Goal: Information Seeking & Learning: Find specific fact

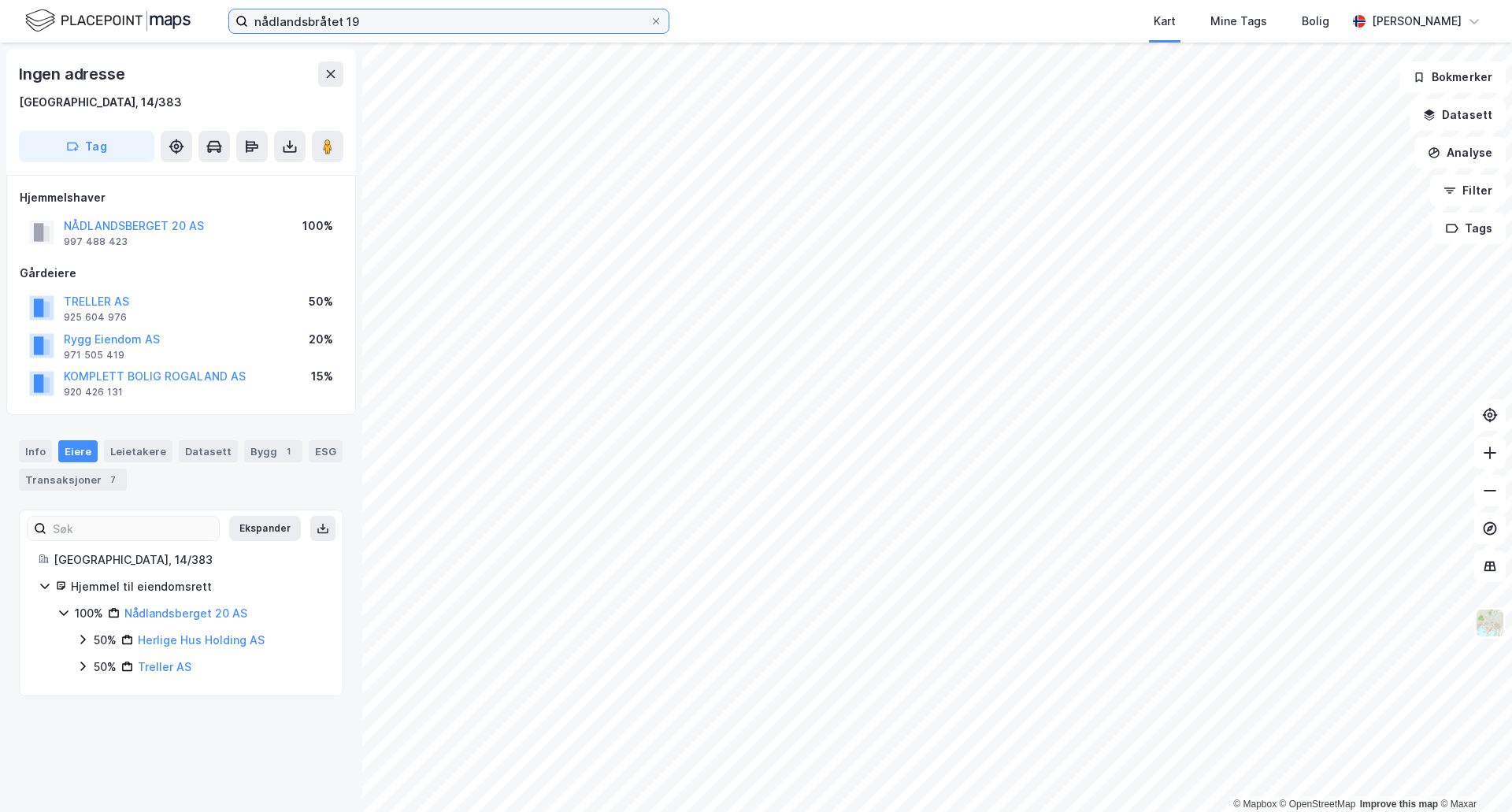
click at [367, 11] on input "nådlandsbråtet 19" at bounding box center [448, 20] width 401 height 23
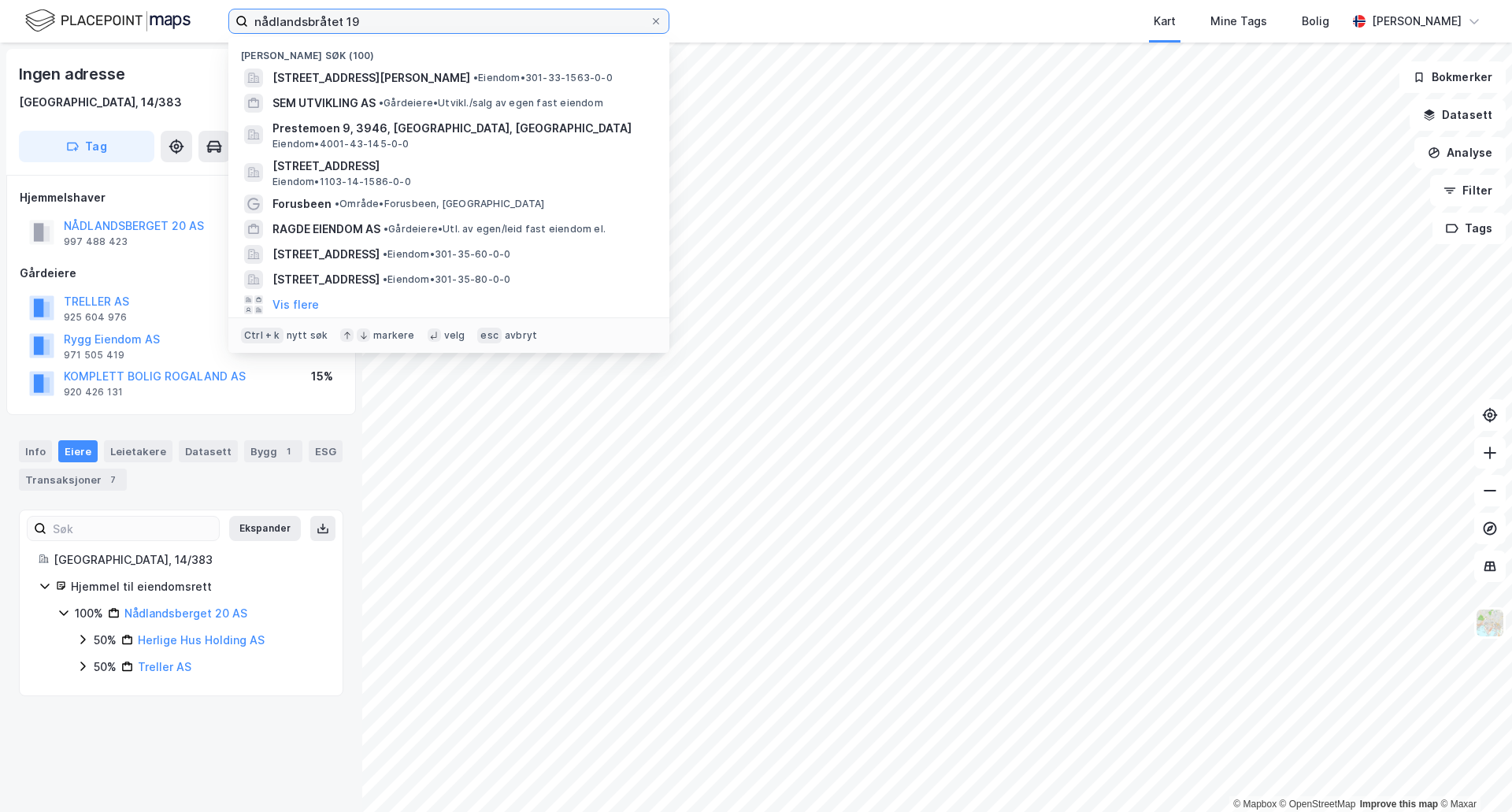
drag, startPoint x: 371, startPoint y: 17, endPoint x: 243, endPoint y: -7, distance: 130.2
click at [243, 0] on html "nådlandsbråtet 19 Nylige søk (100) [STREET_ADDRESS][PERSON_NAME] • Eiendom • 30…" at bounding box center [756, 406] width 1512 height 812
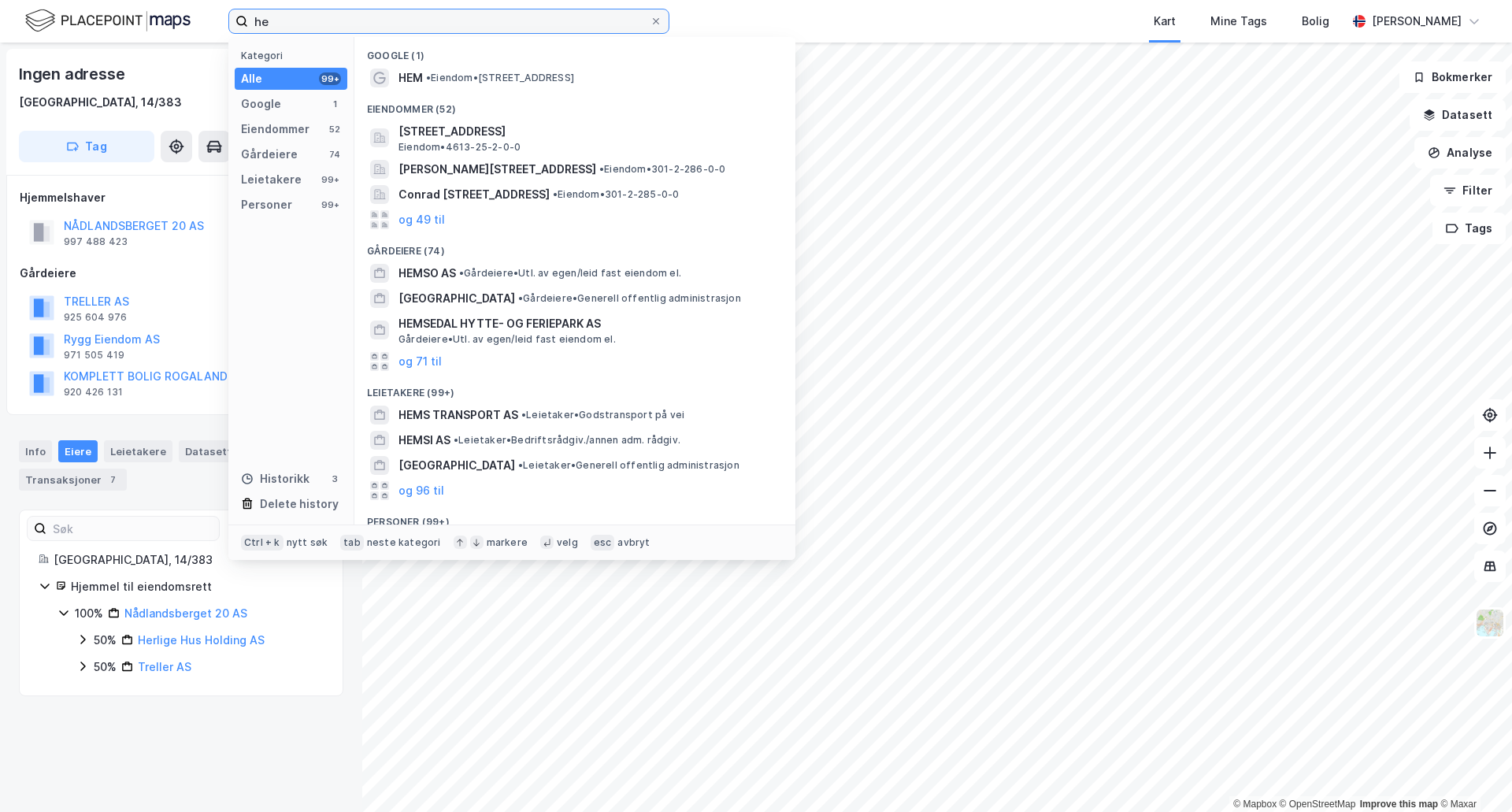
type input "h"
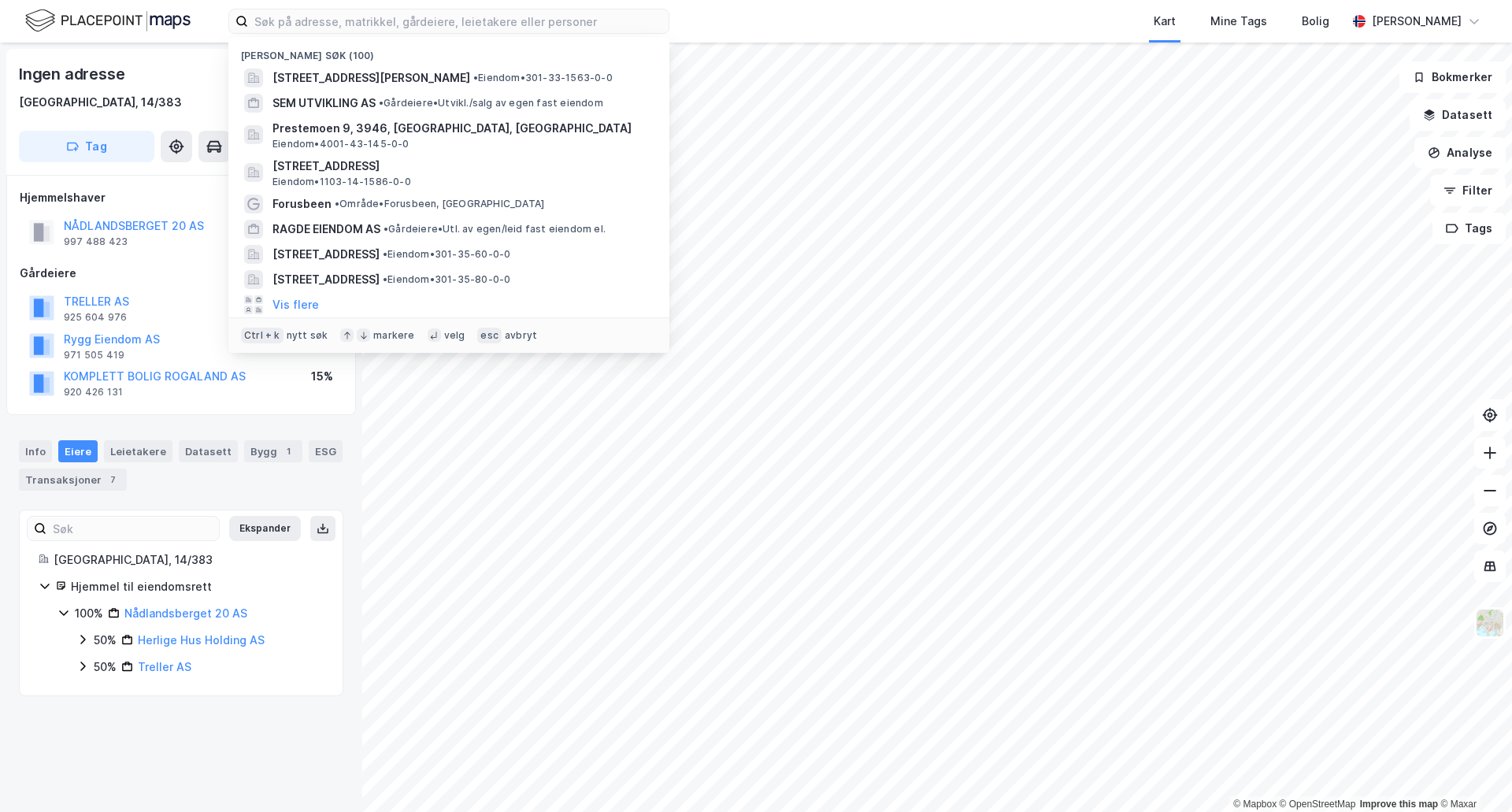
click at [706, 33] on div "Nylige søk (100) [STREET_ADDRESS][PERSON_NAME] • Eiendom • 301-33-1563-0-0 SEM …" at bounding box center [756, 21] width 1512 height 43
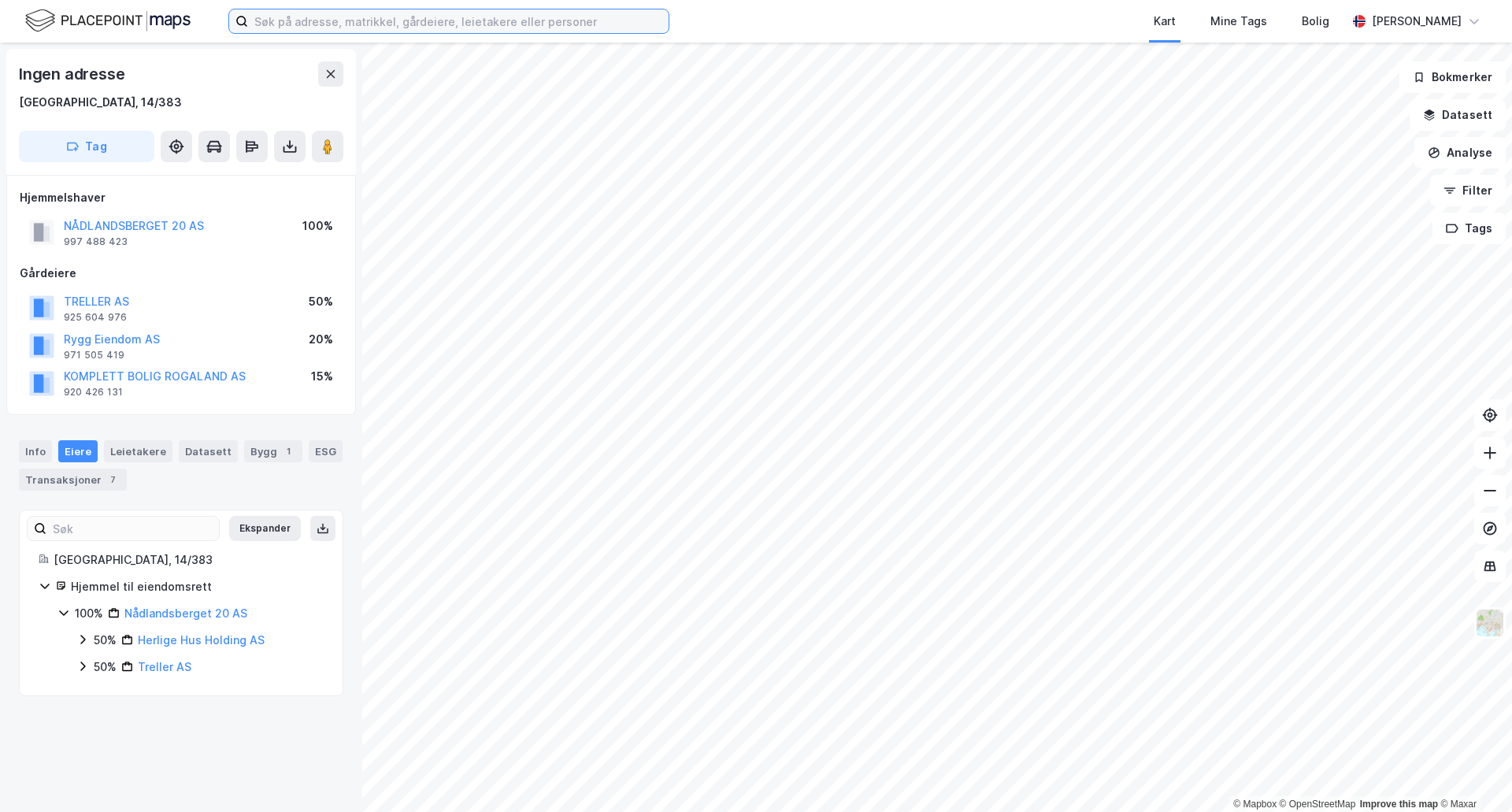
click at [482, 13] on input at bounding box center [458, 20] width 421 height 23
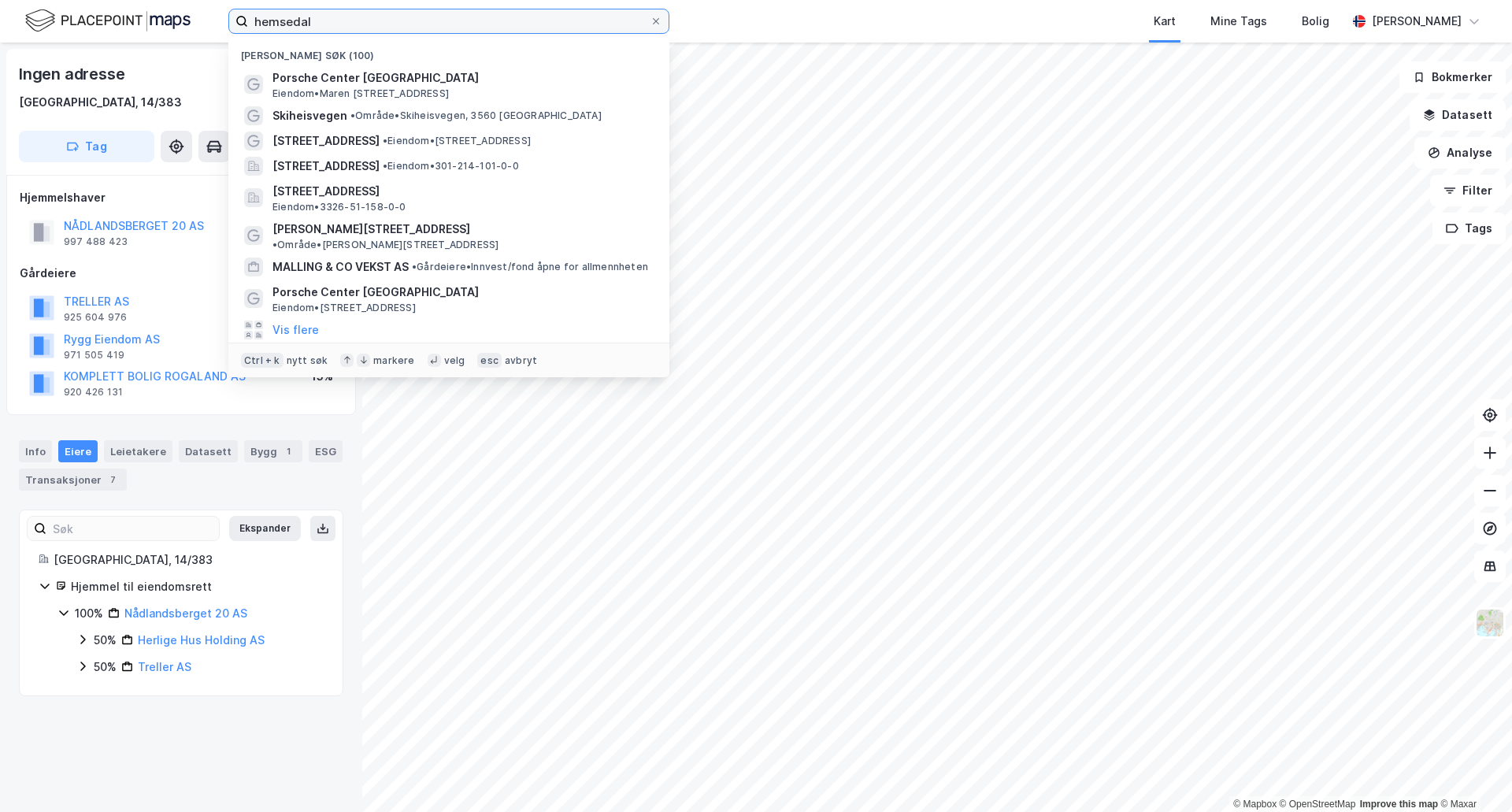
type input "hemsedal"
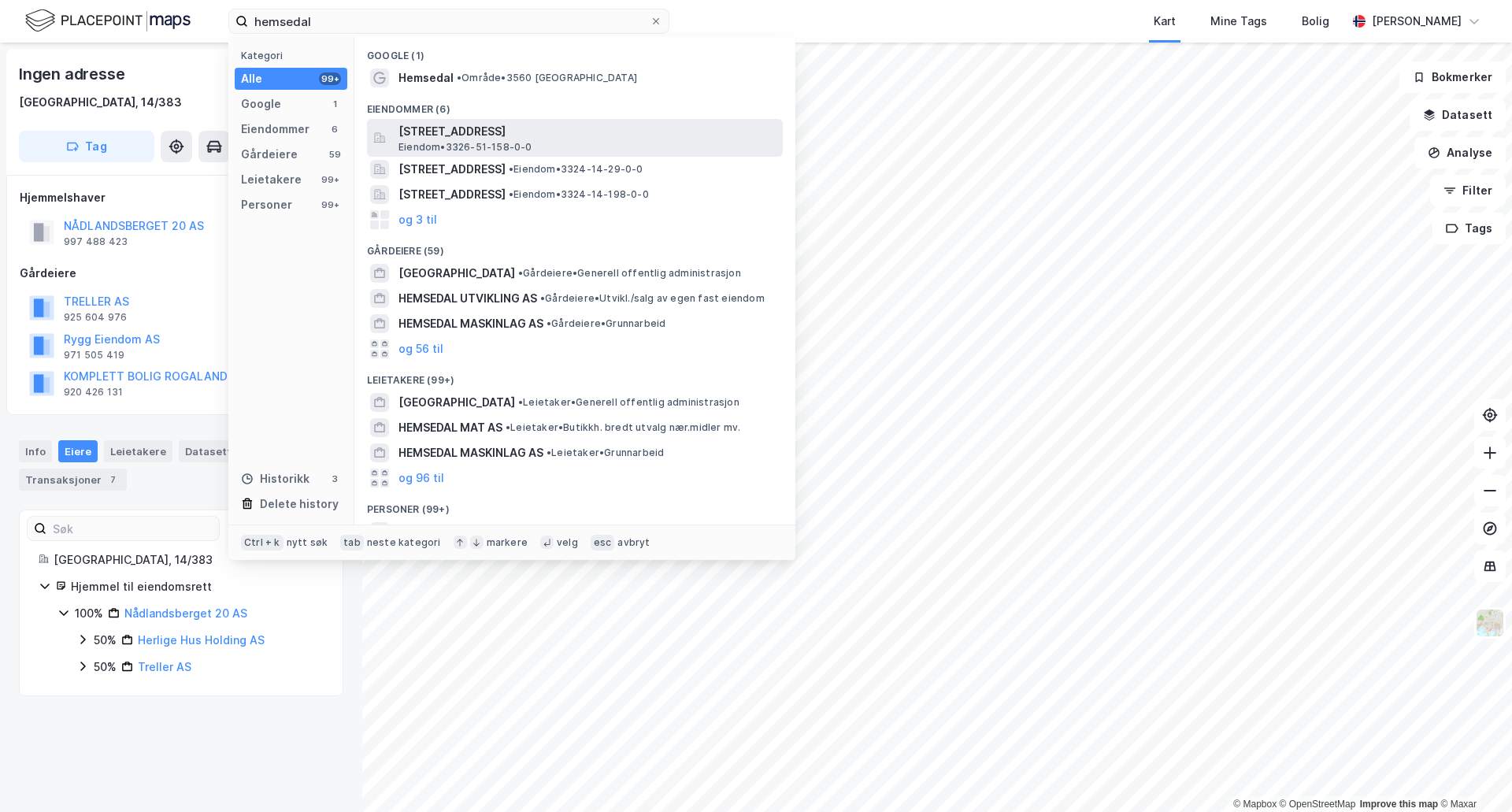
click at [439, 142] on span "Eiendom • 3326-51-158-0-0" at bounding box center [466, 147] width 134 height 13
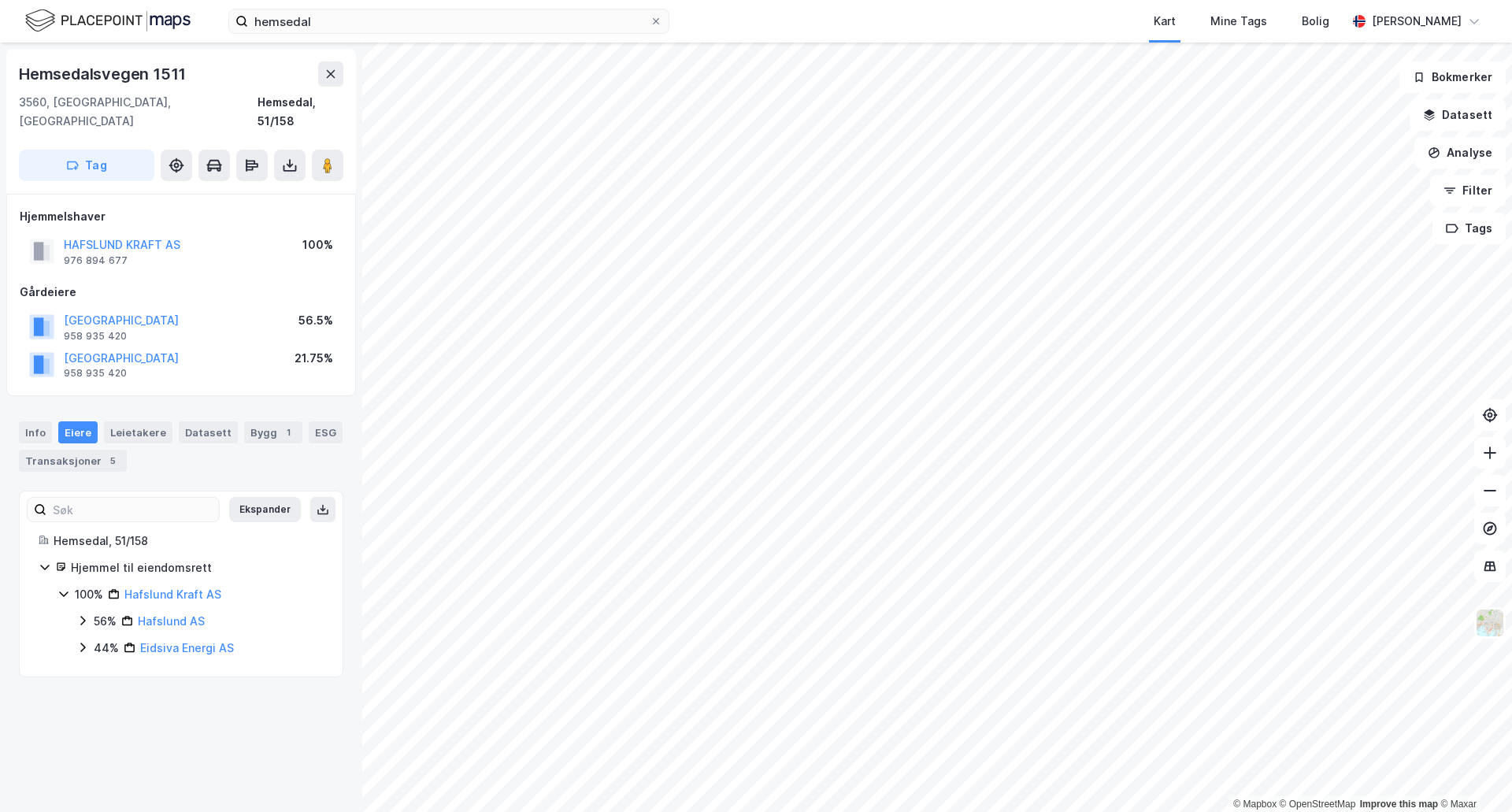
click at [1478, 811] on html "hemsedal Kart Mine Tags Bolig [PERSON_NAME] © Mapbox © OpenStreetMap Improve th…" at bounding box center [756, 406] width 1512 height 812
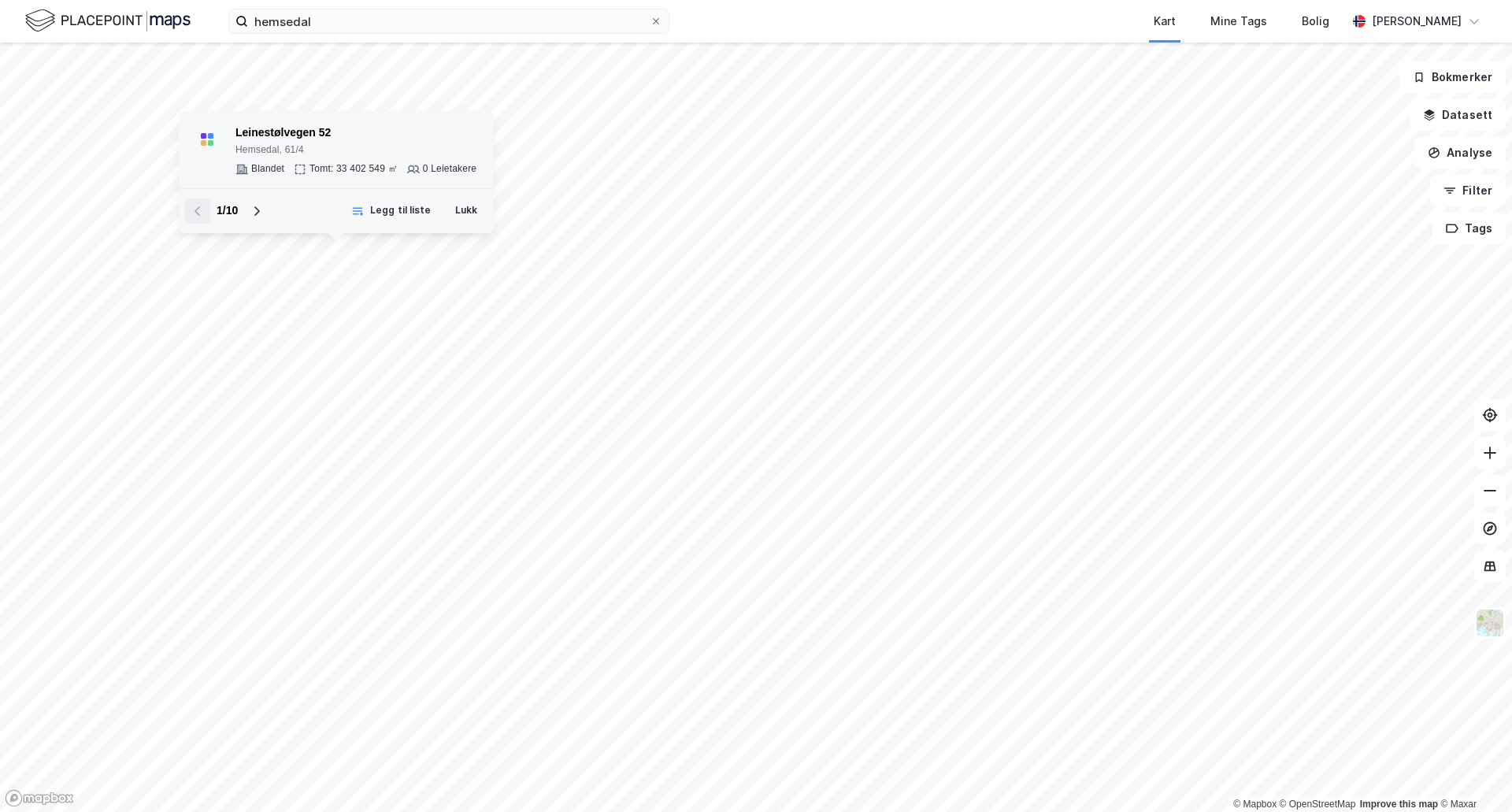
click at [263, 168] on div "Blandet" at bounding box center [268, 169] width 34 height 13
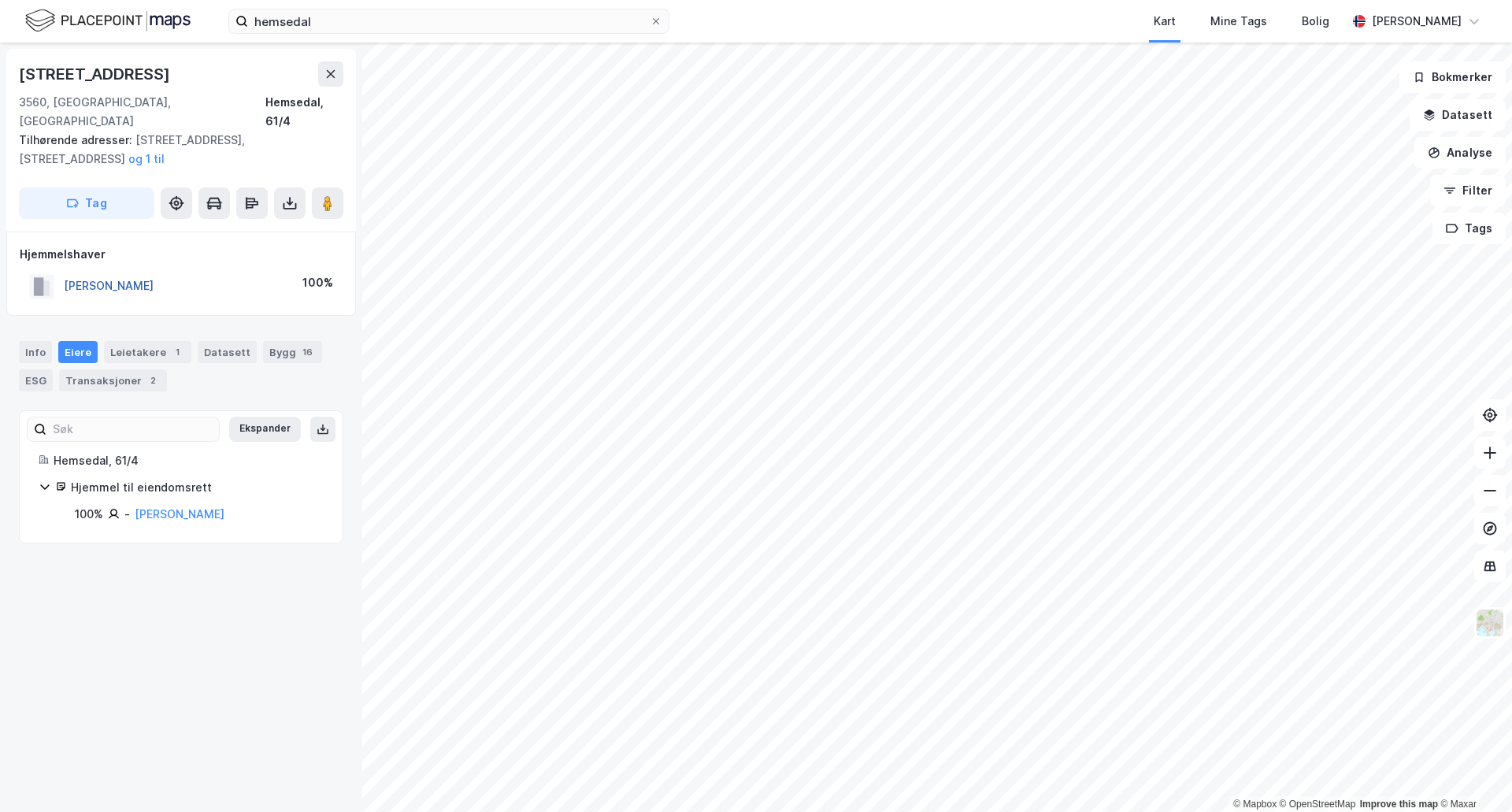
click at [0, 0] on button "[PERSON_NAME]" at bounding box center [0, 0] width 0 height 0
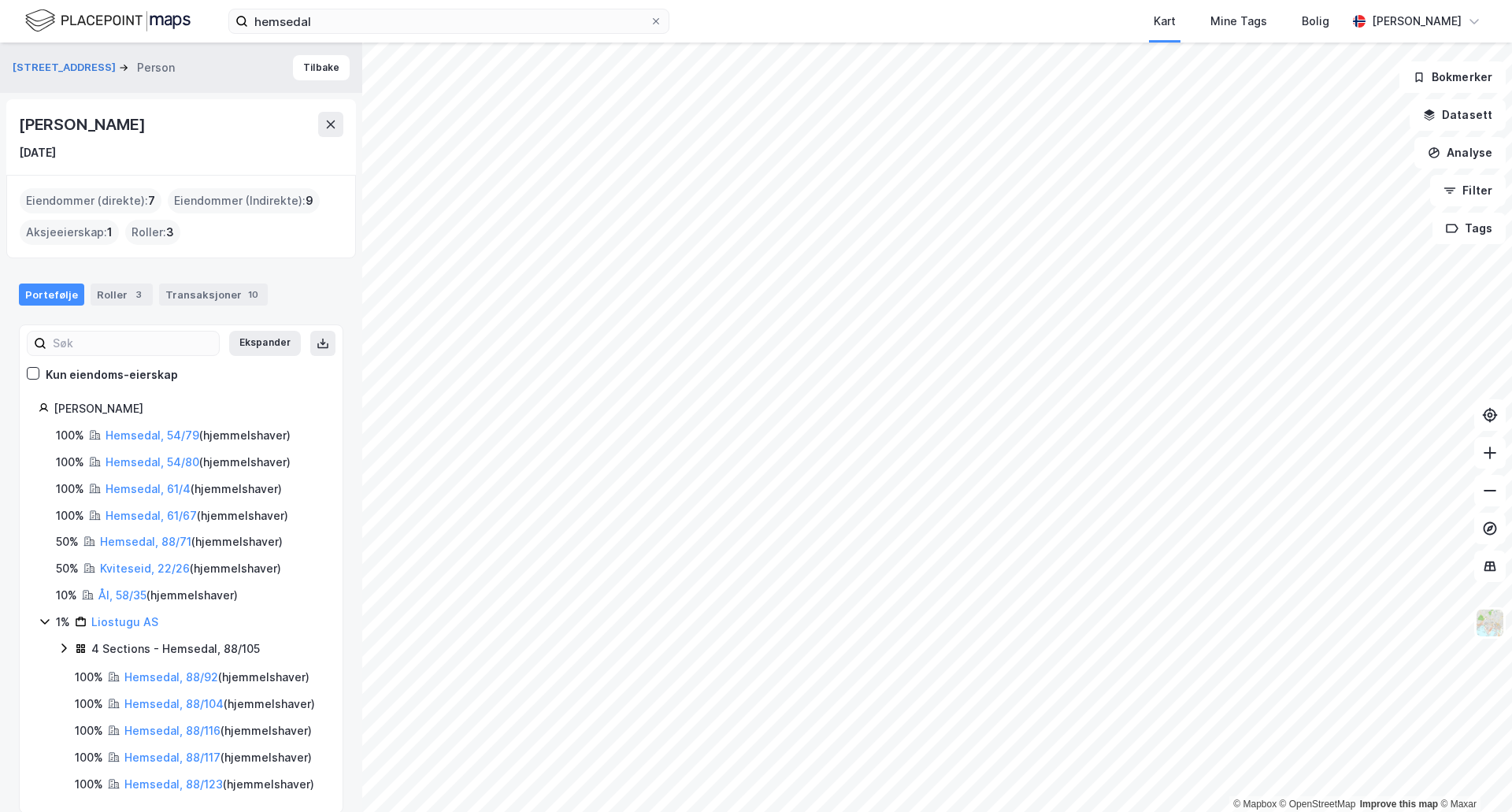
drag, startPoint x: 183, startPoint y: 411, endPoint x: 57, endPoint y: 415, distance: 126.1
click at [57, 415] on div "[PERSON_NAME]" at bounding box center [189, 409] width 270 height 19
copy div "[PERSON_NAME]"
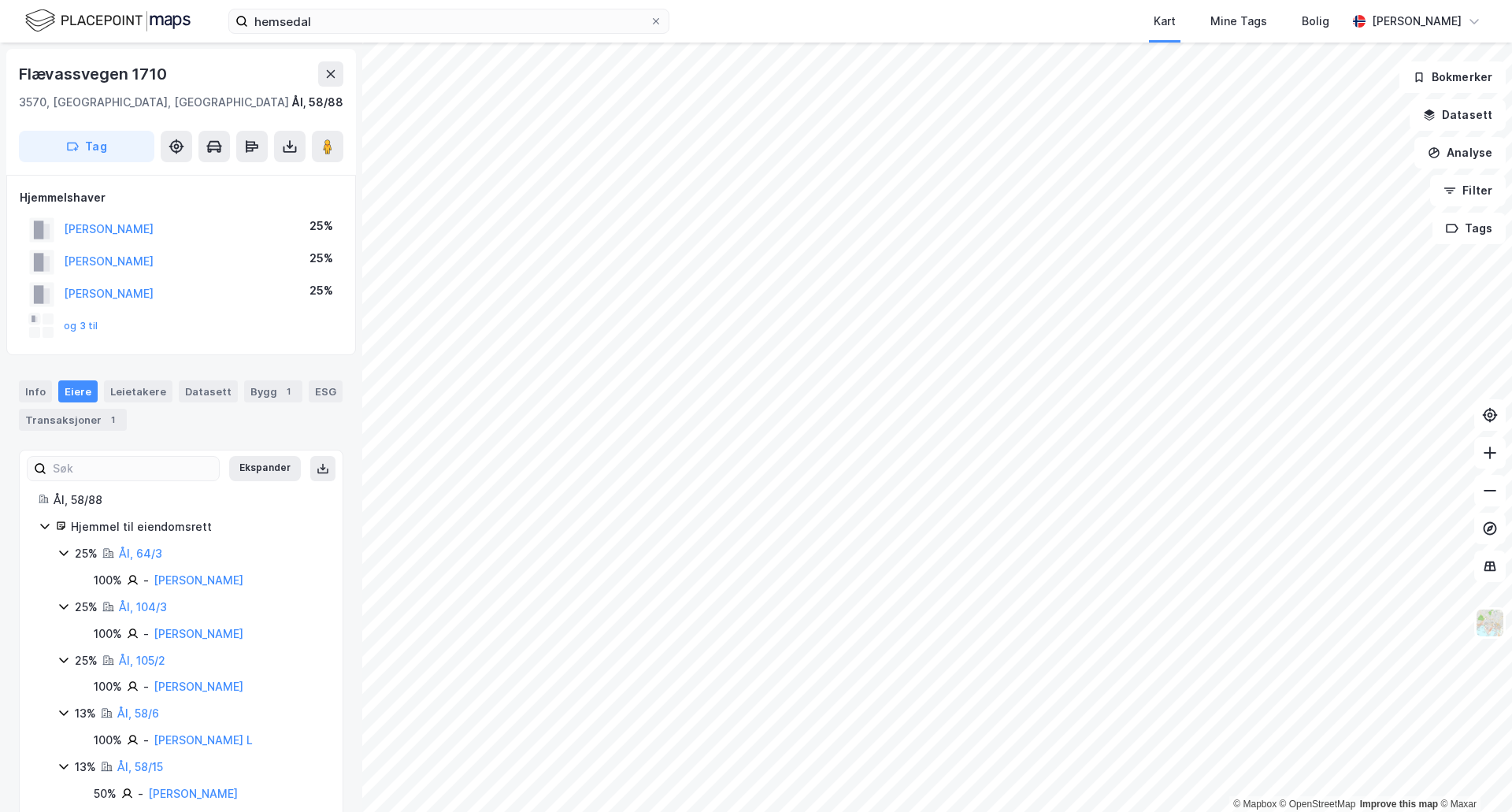
scroll to position [1, 0]
click at [810, 811] on html "hemsedal Kart Mine Tags Bolig [PERSON_NAME] © Mapbox © OpenStreetMap Improve th…" at bounding box center [756, 406] width 1512 height 812
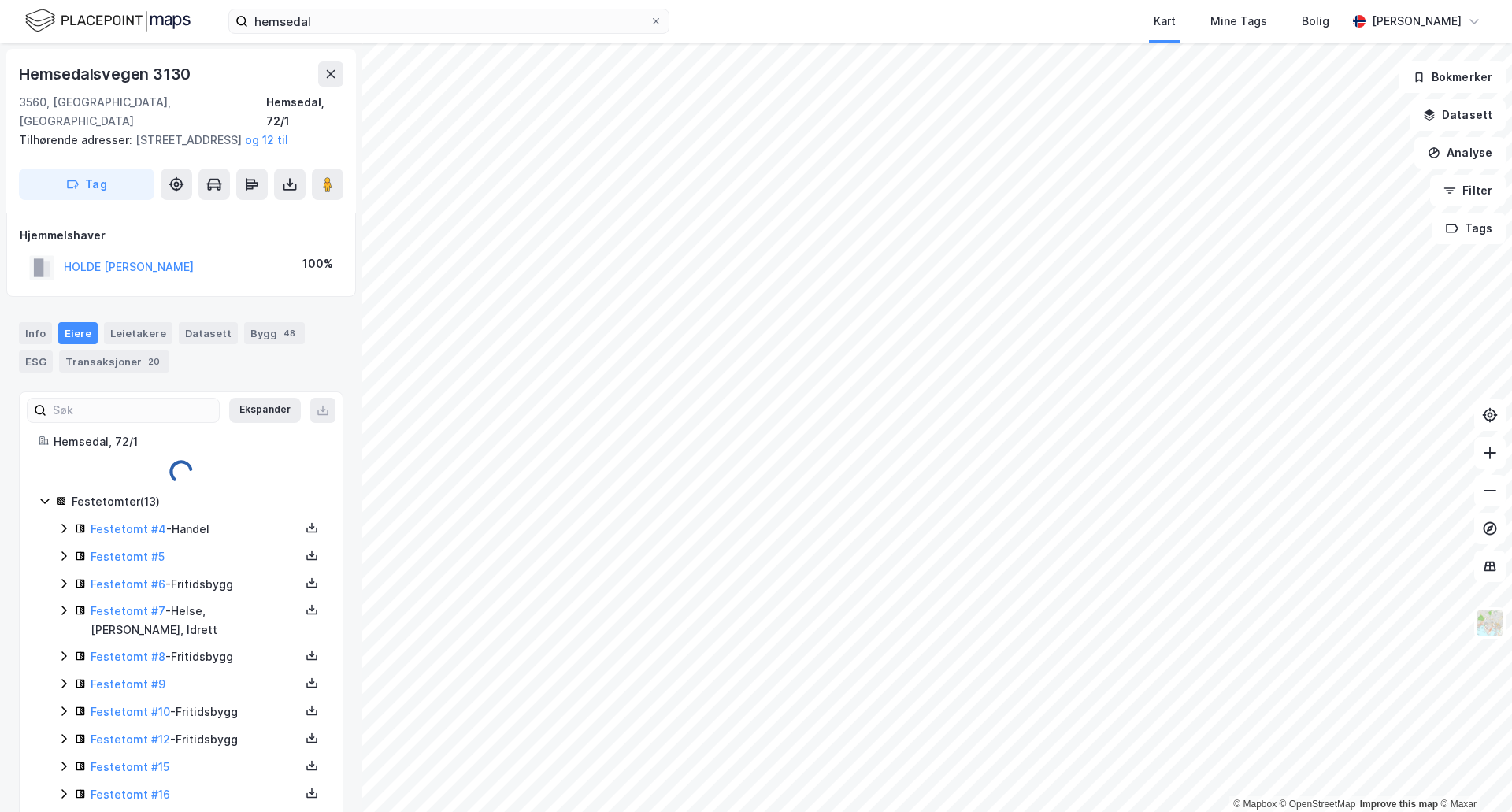
scroll to position [1, 0]
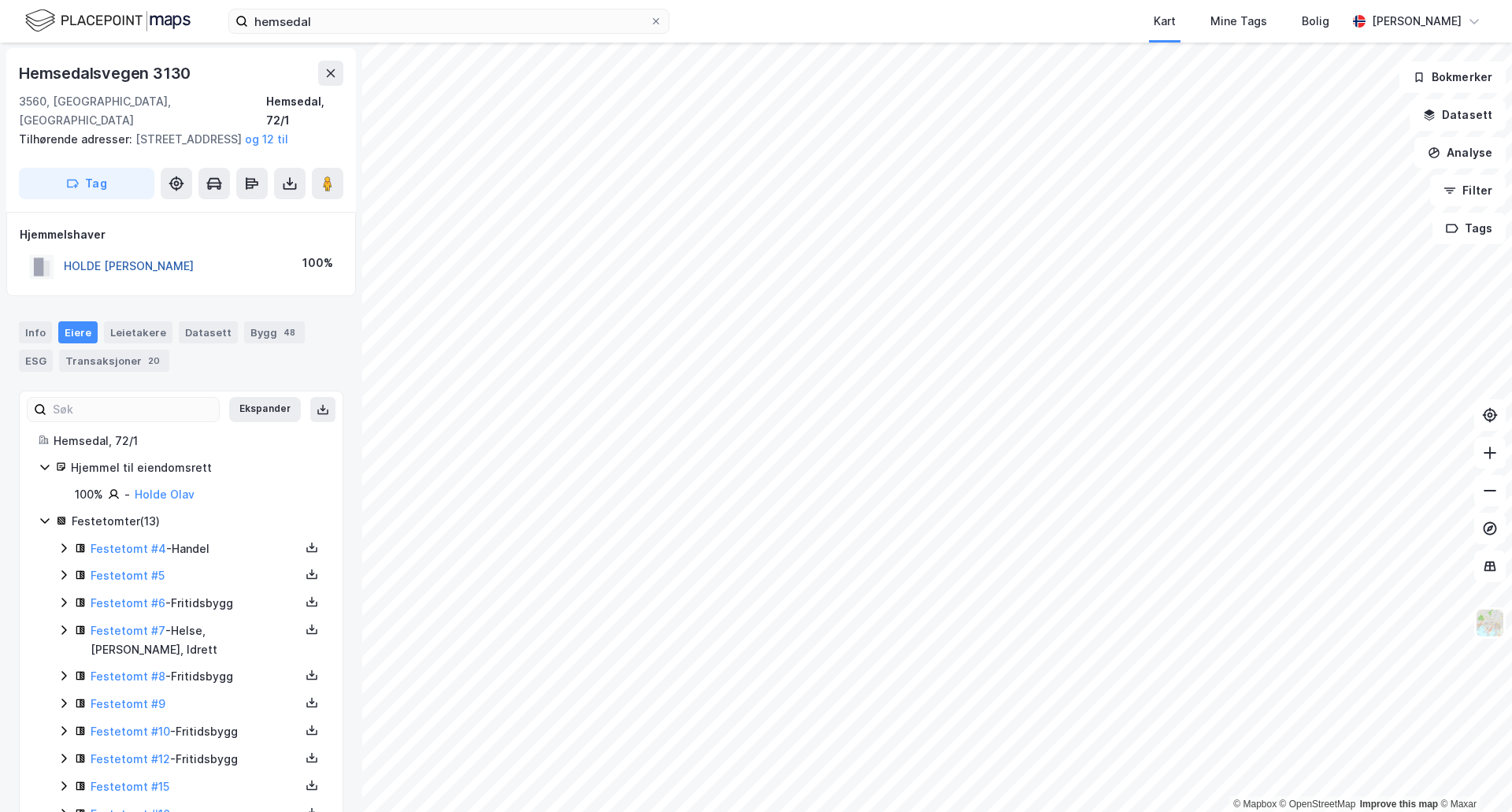
click at [0, 0] on button "HOLDE [PERSON_NAME]" at bounding box center [0, 0] width 0 height 0
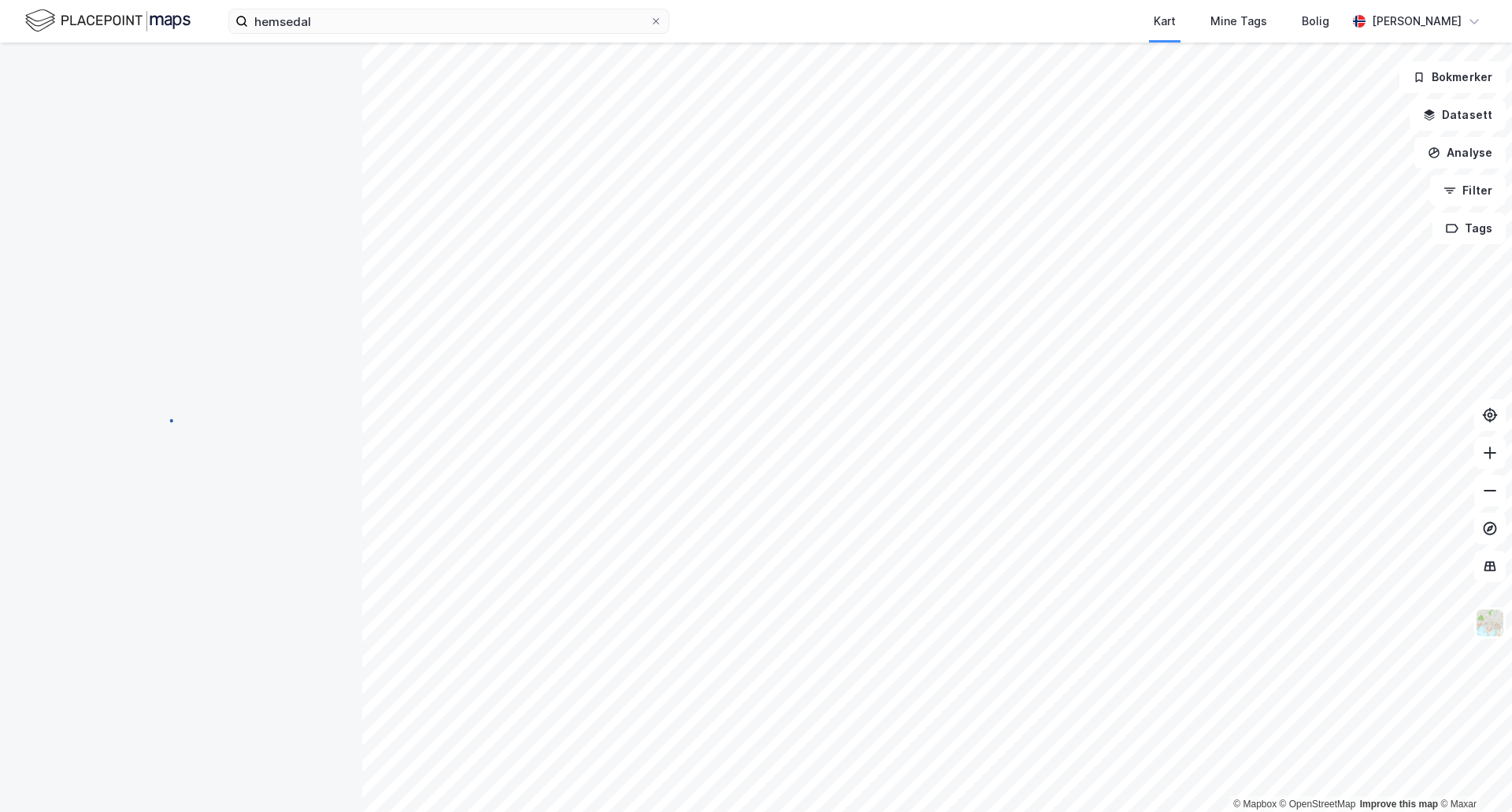
scroll to position [1, 0]
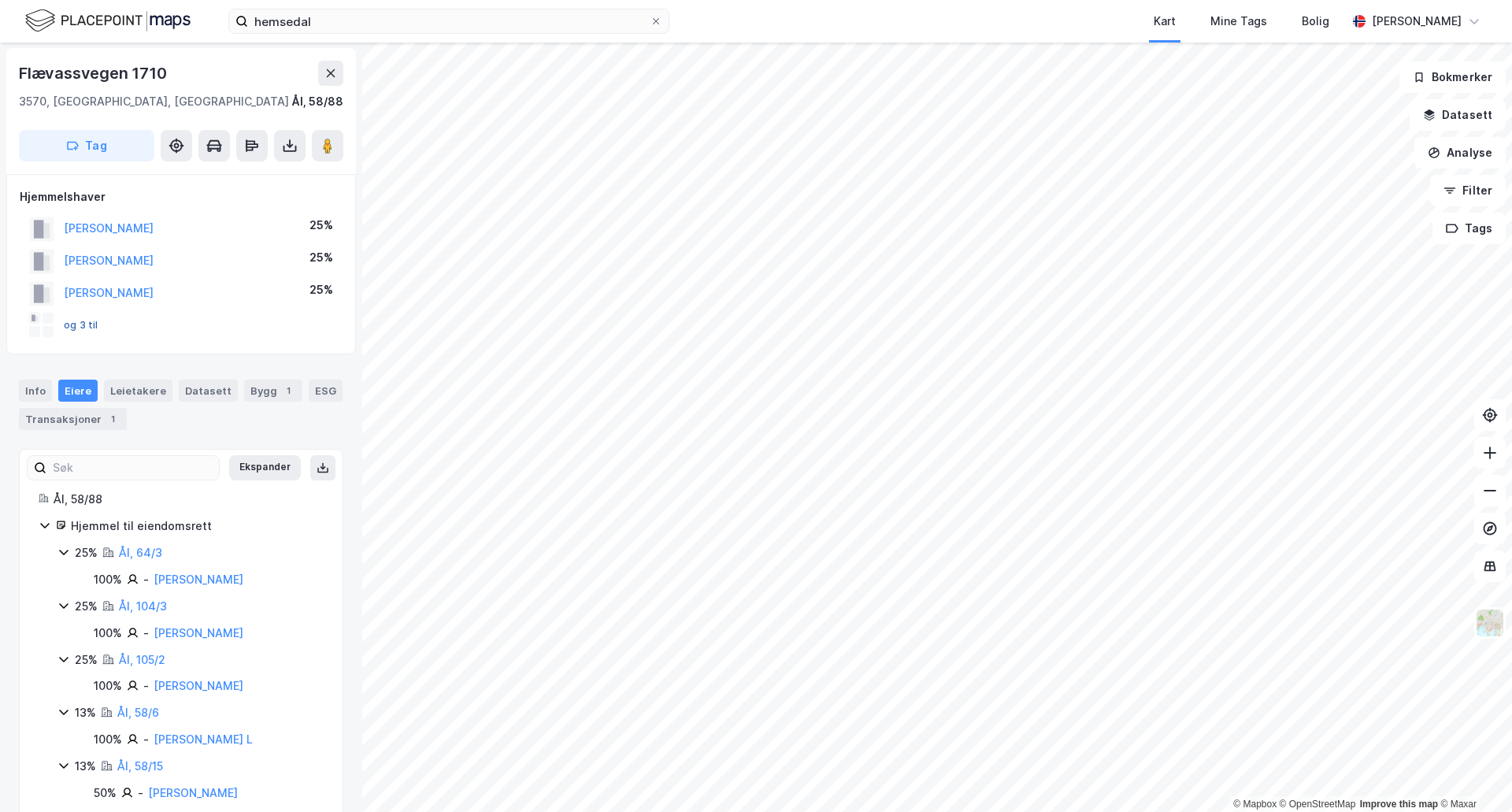
click at [0, 0] on button "og 3 til" at bounding box center [0, 0] width 0 height 0
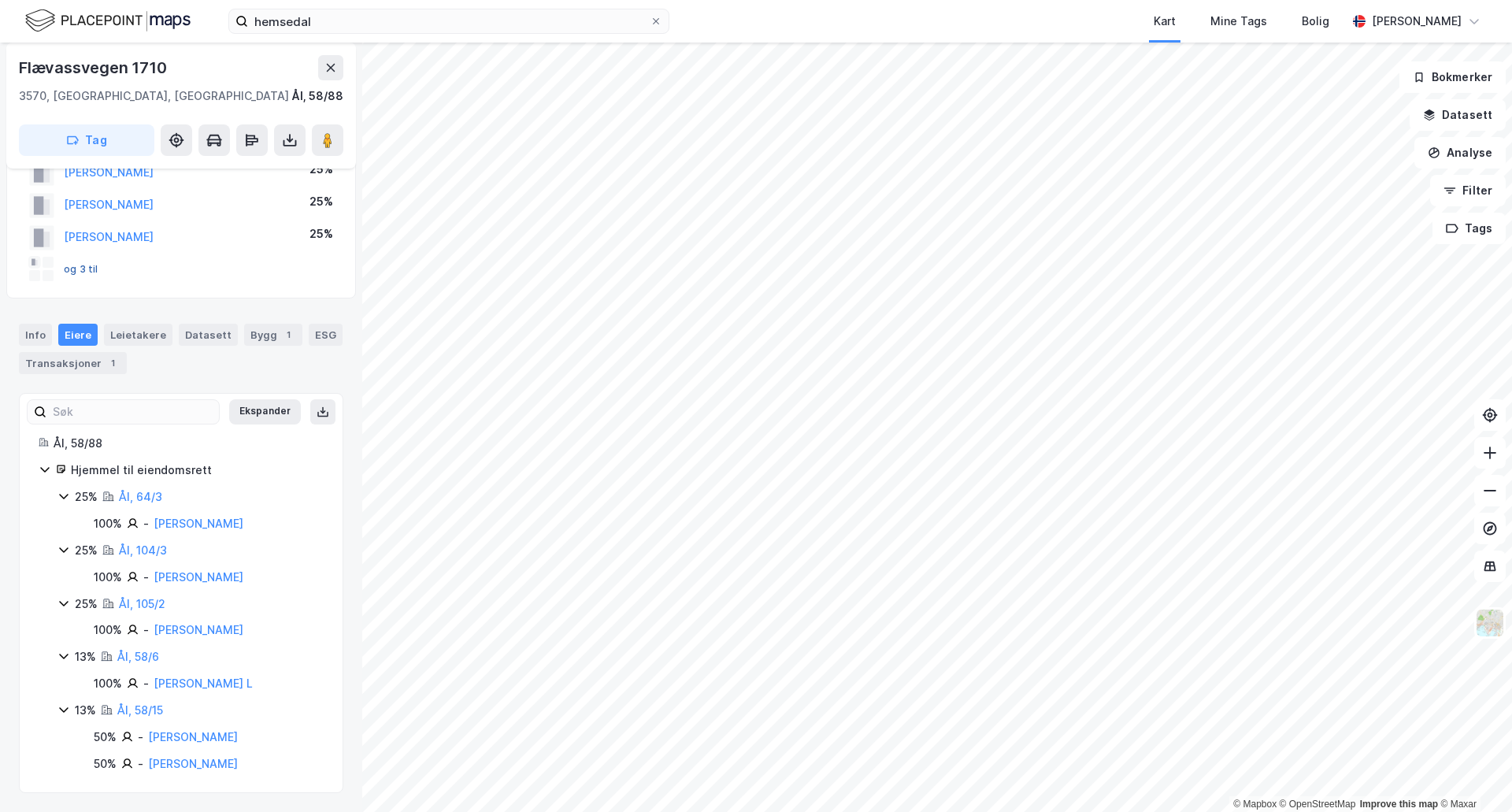
click at [0, 0] on button "og 3 til" at bounding box center [0, 0] width 0 height 0
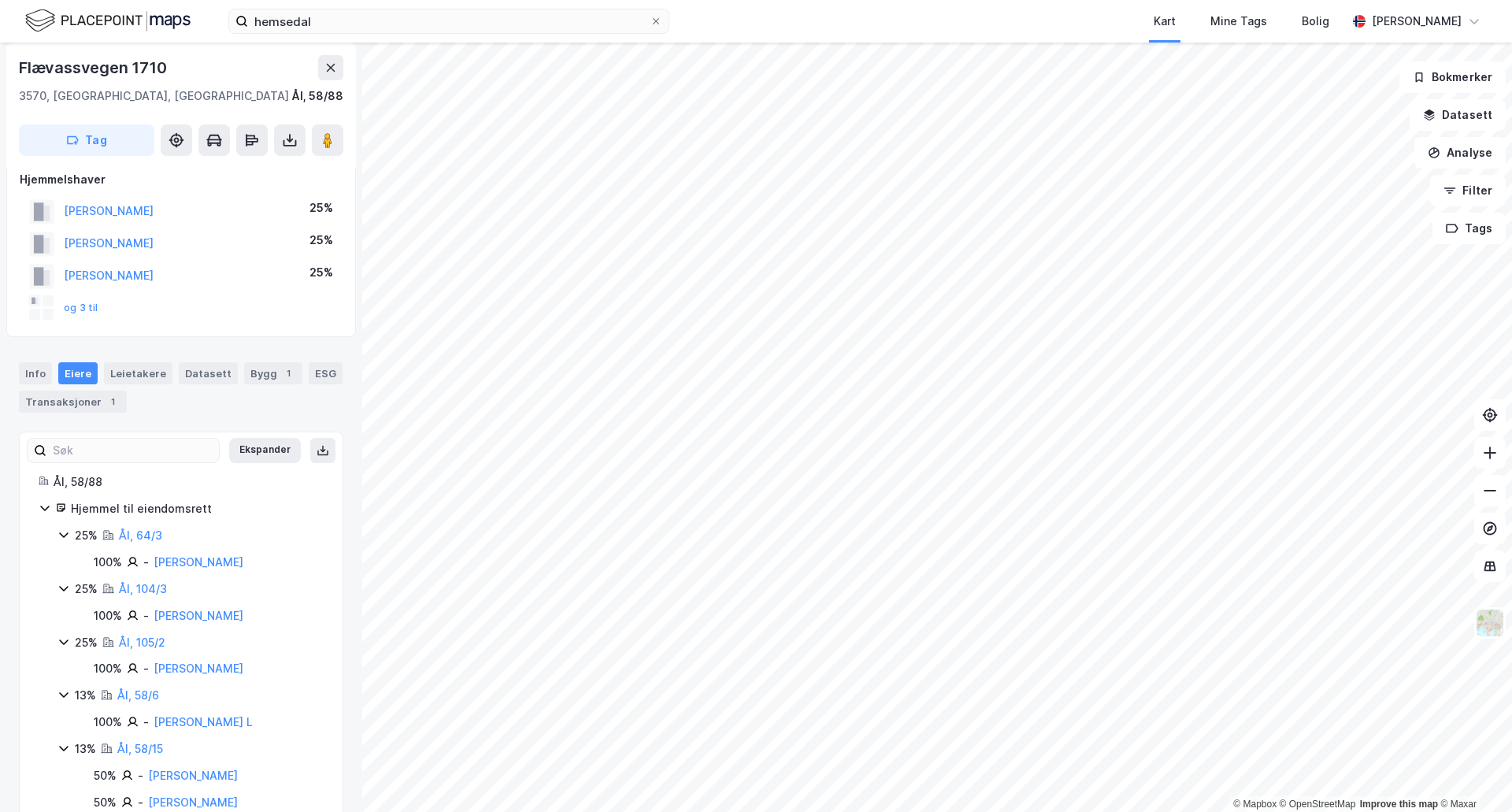
scroll to position [0, 0]
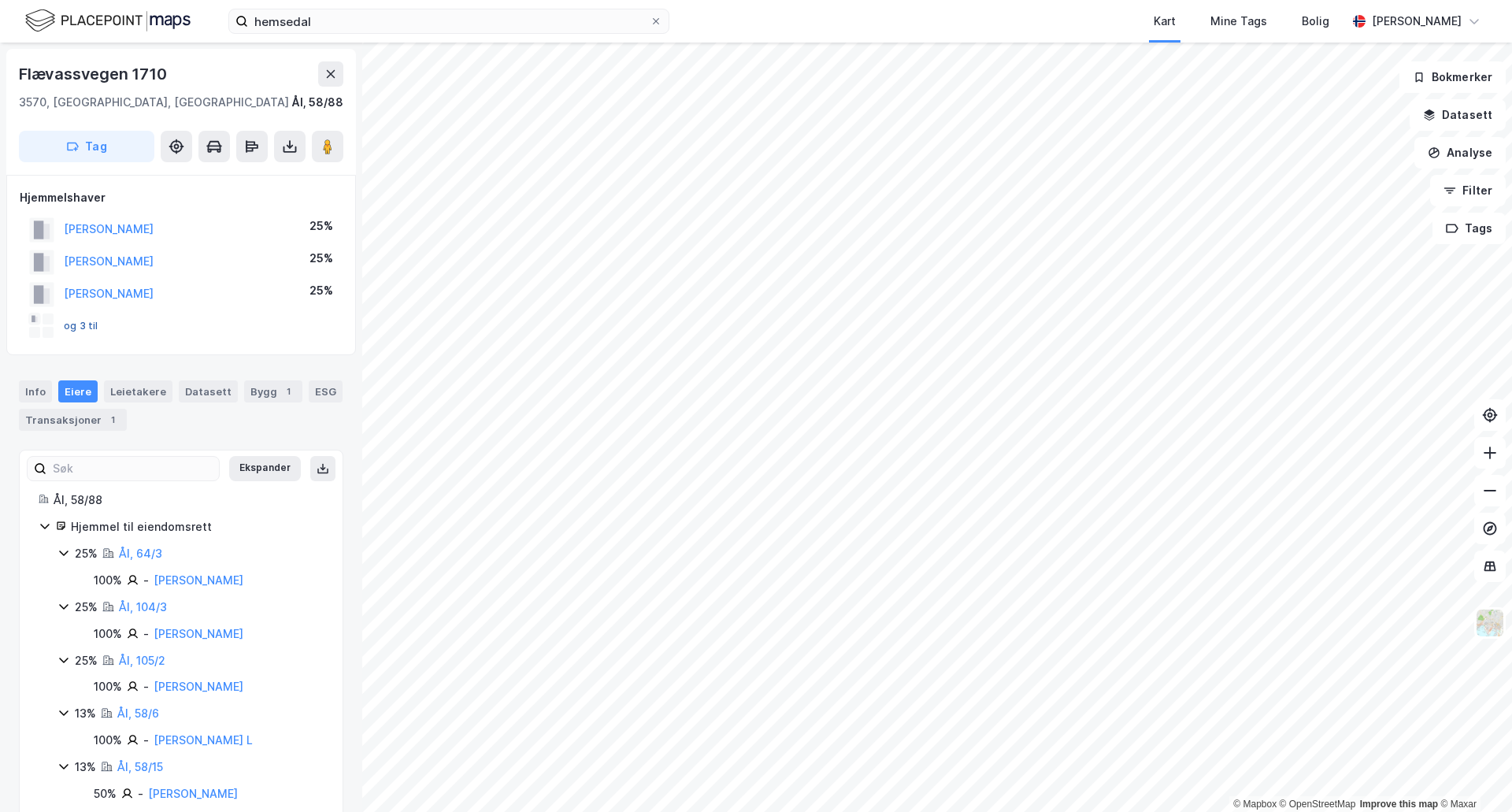
click at [0, 0] on button "og 3 til" at bounding box center [0, 0] width 0 height 0
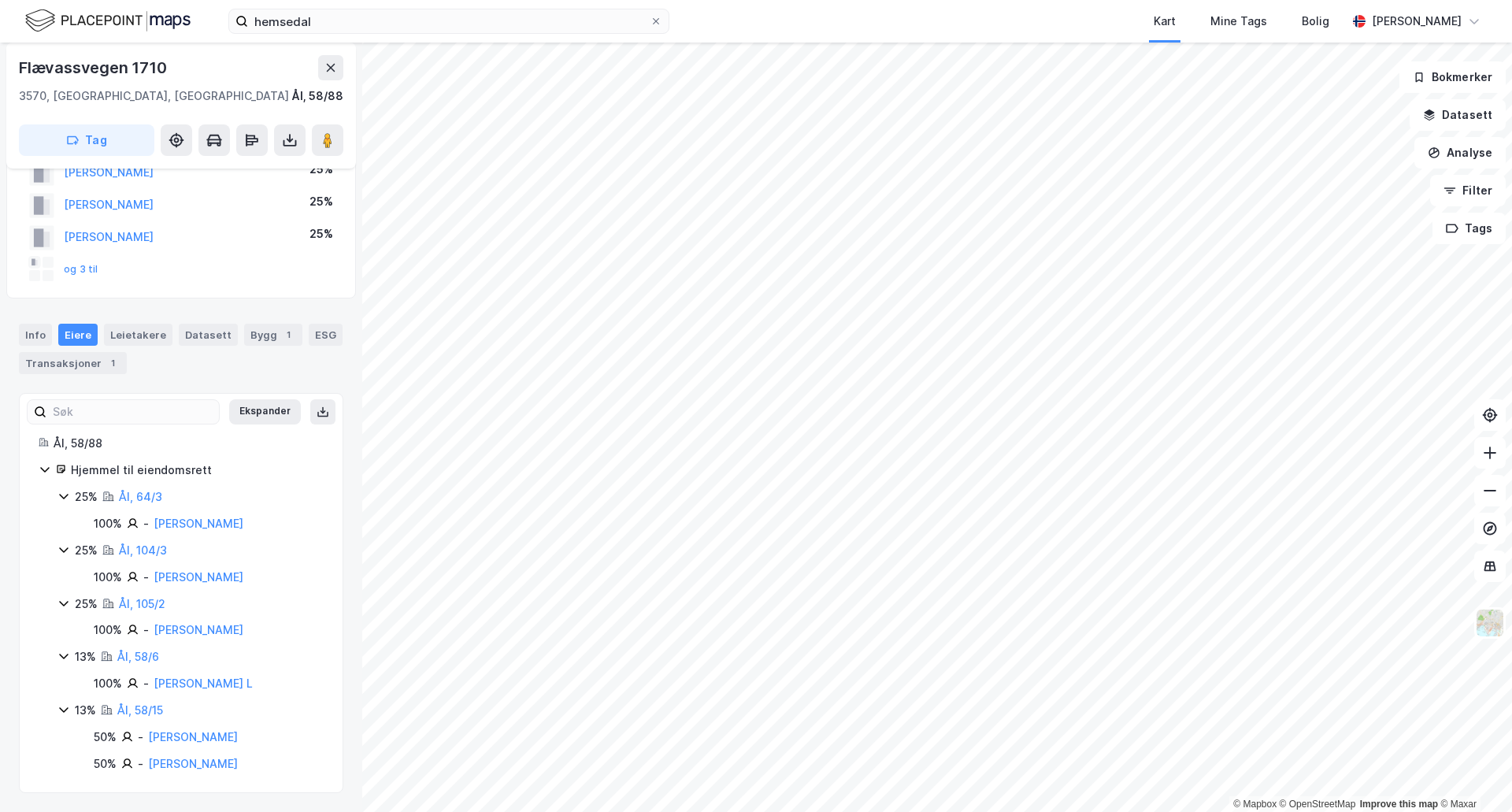
click at [47, 469] on icon at bounding box center [44, 470] width 8 height 6
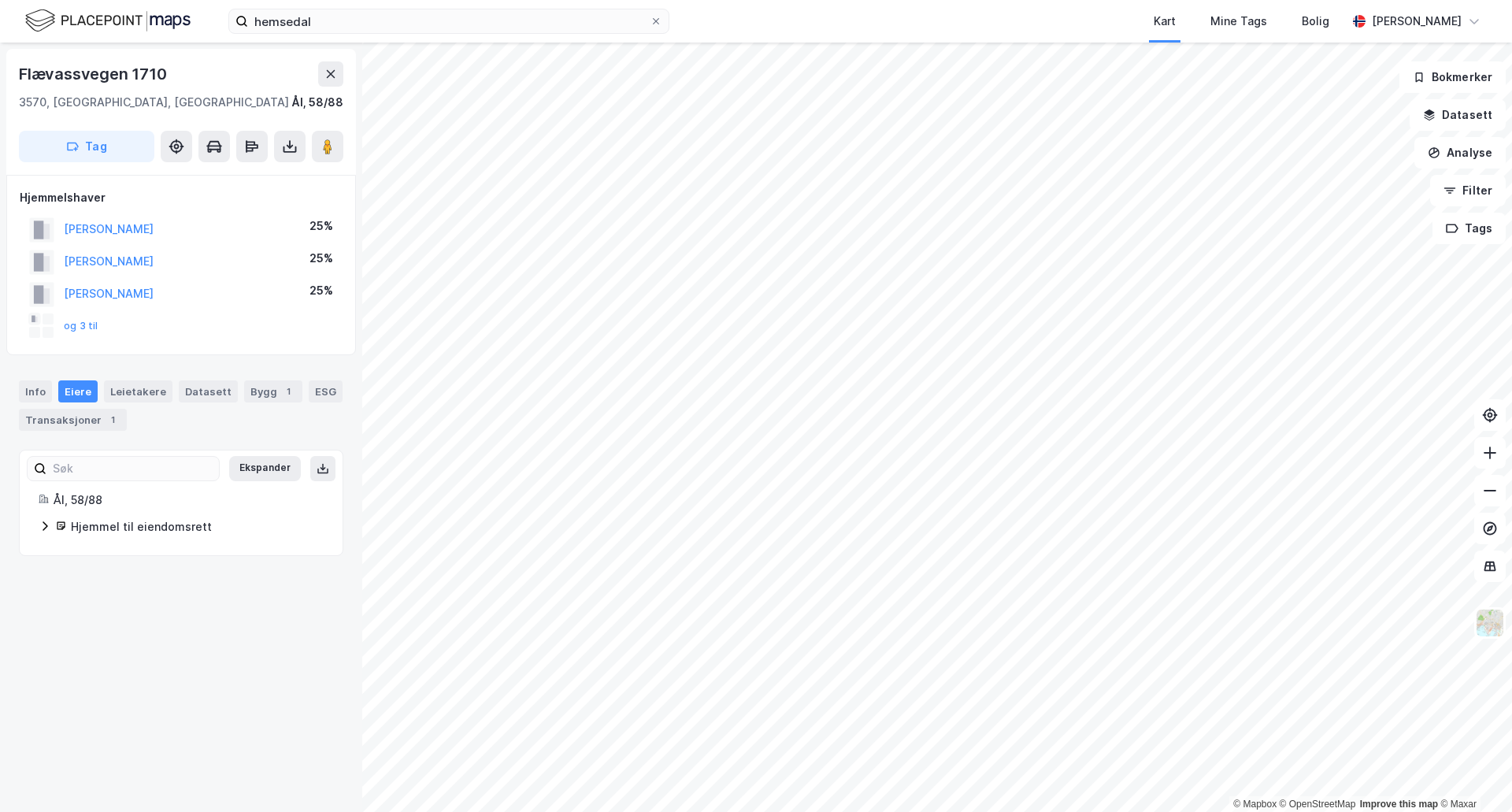
scroll to position [0, 0]
